Goal: Information Seeking & Learning: Learn about a topic

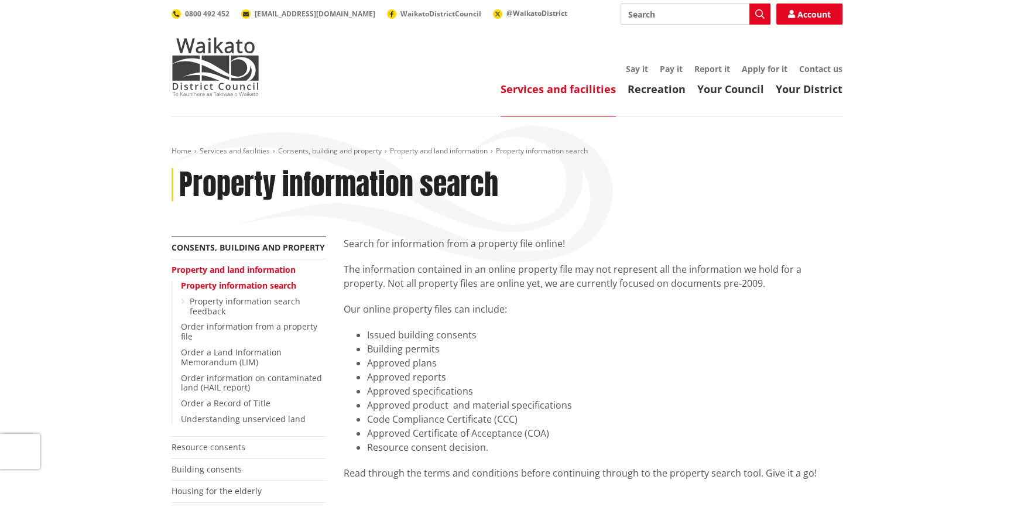
click at [658, 6] on input "Search" at bounding box center [696, 14] width 150 height 21
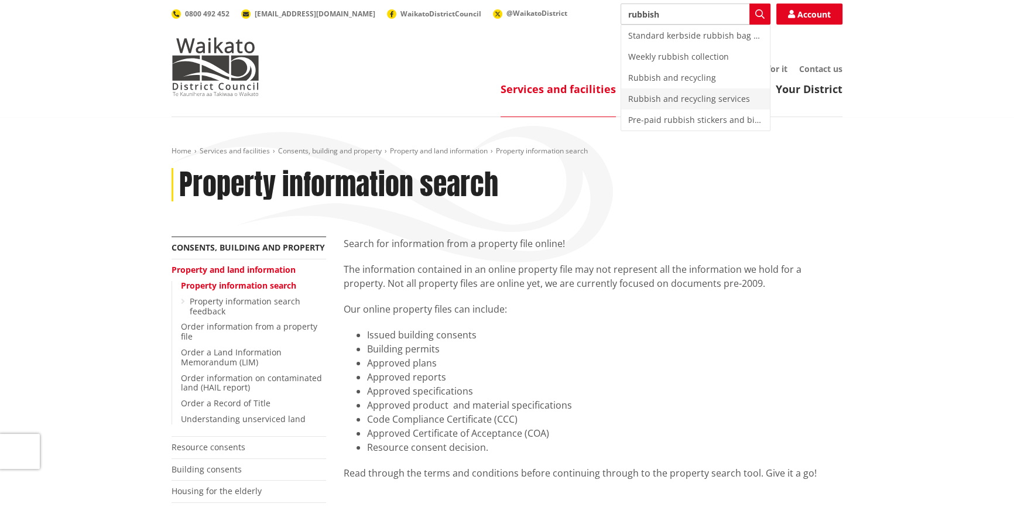
click at [658, 97] on div "Rubbish and recycling services" at bounding box center [695, 98] width 149 height 21
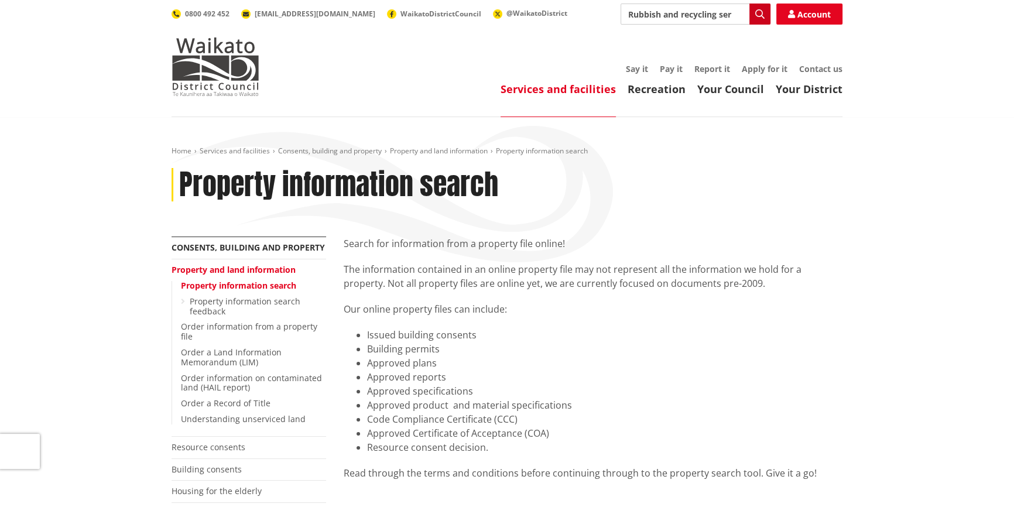
type input "Rubbish and recycling services"
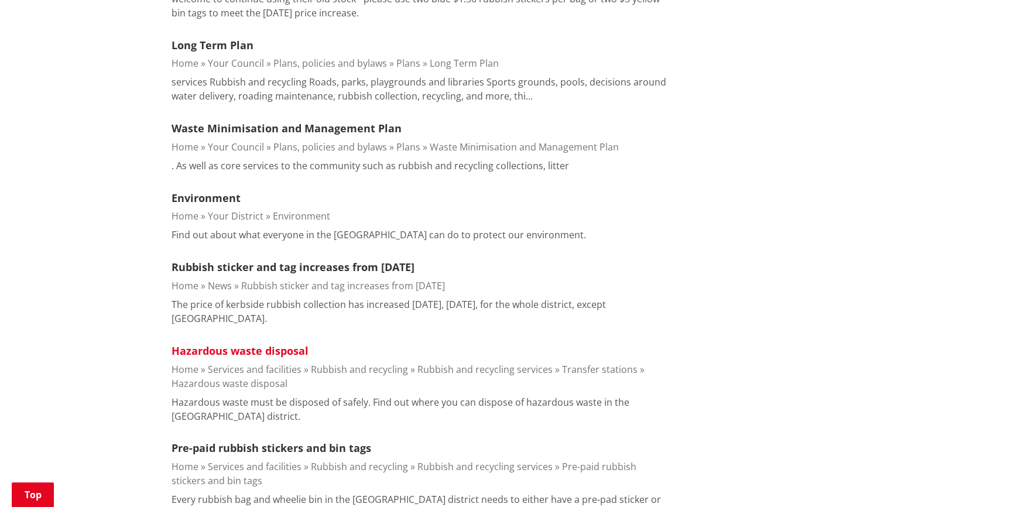
scroll to position [638, 0]
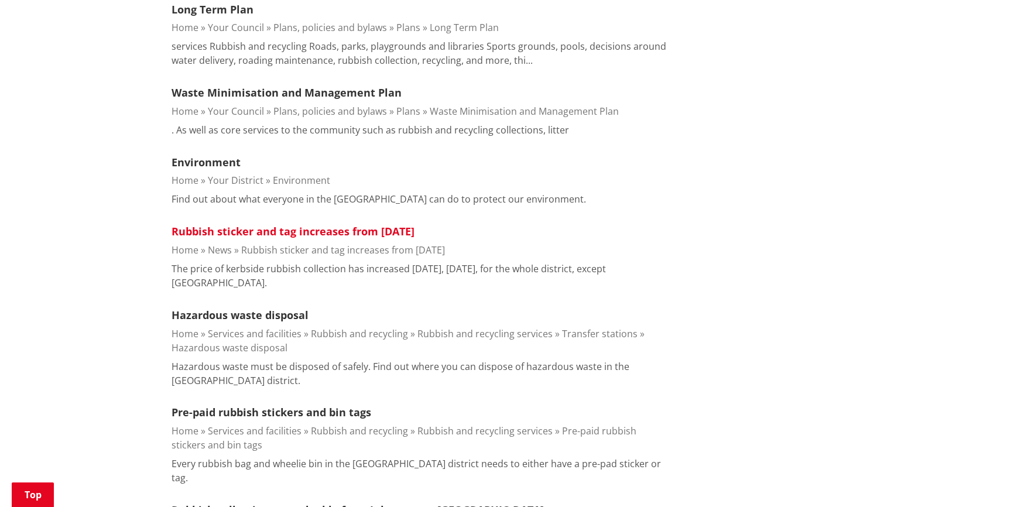
click at [274, 232] on link "Rubbish sticker and tag increases from [DATE]" at bounding box center [293, 231] width 243 height 14
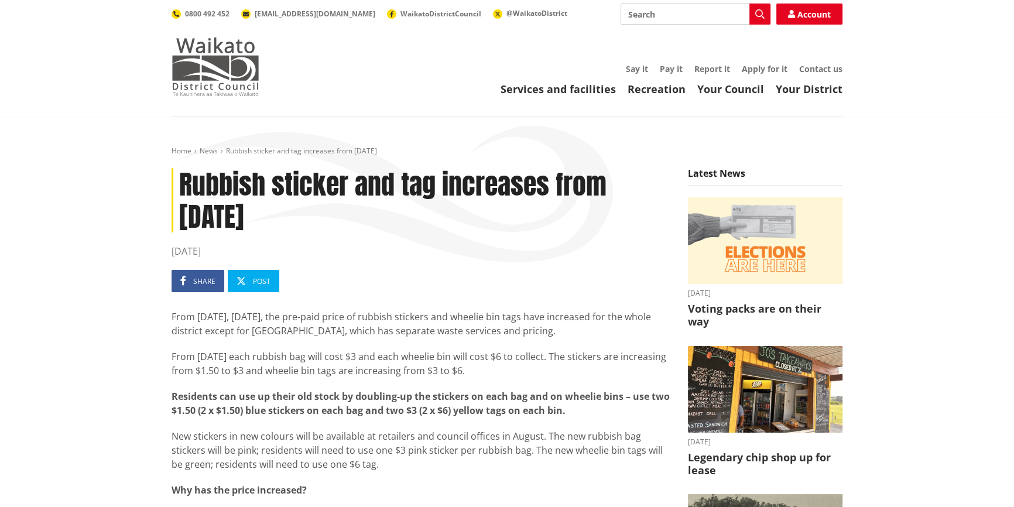
click at [236, 81] on img at bounding box center [216, 66] width 88 height 59
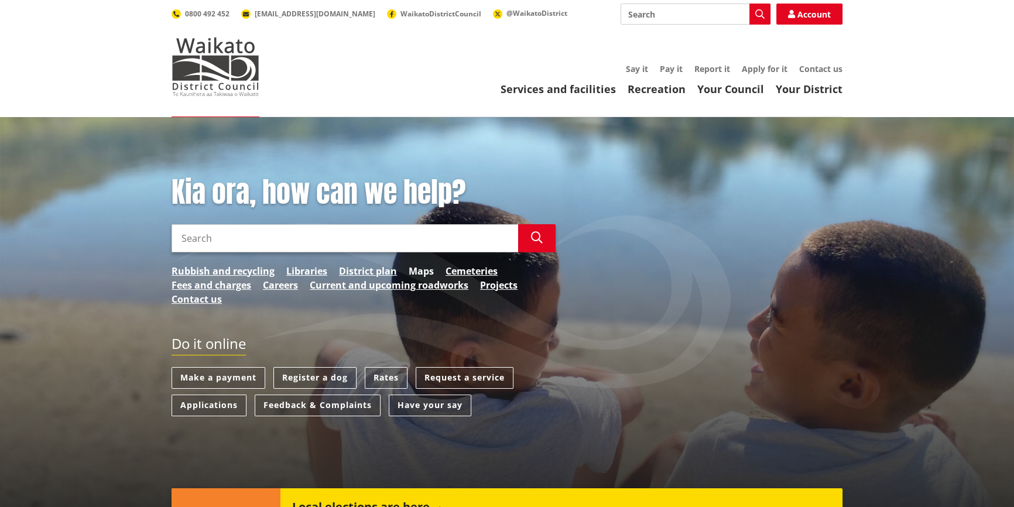
click at [417, 269] on link "Maps" at bounding box center [421, 271] width 25 height 14
